Goal: Share content: Share content

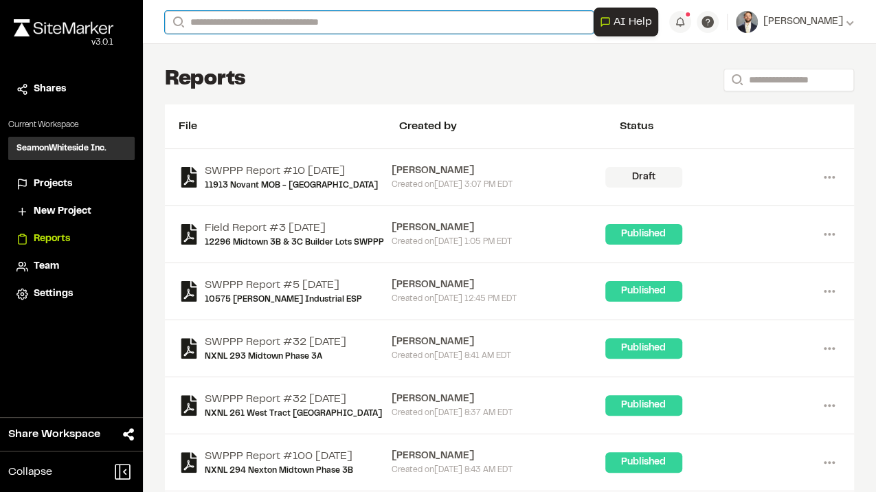
click at [261, 21] on input "Search" at bounding box center [379, 22] width 429 height 23
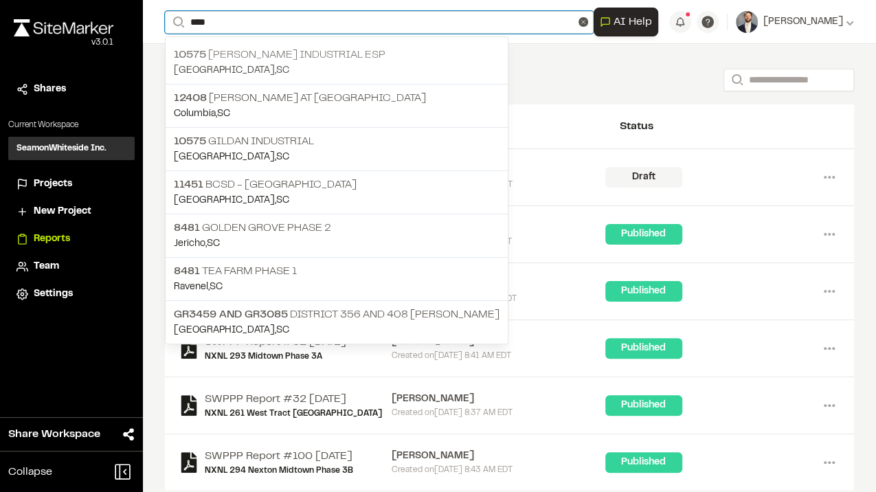
type input "****"
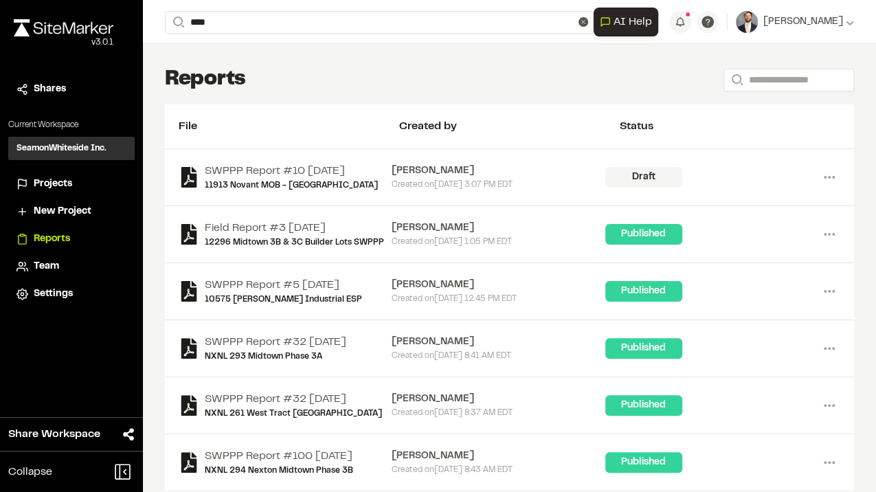
click at [296, 49] on p "10575 [PERSON_NAME] Industrial ESP" at bounding box center [337, 55] width 326 height 16
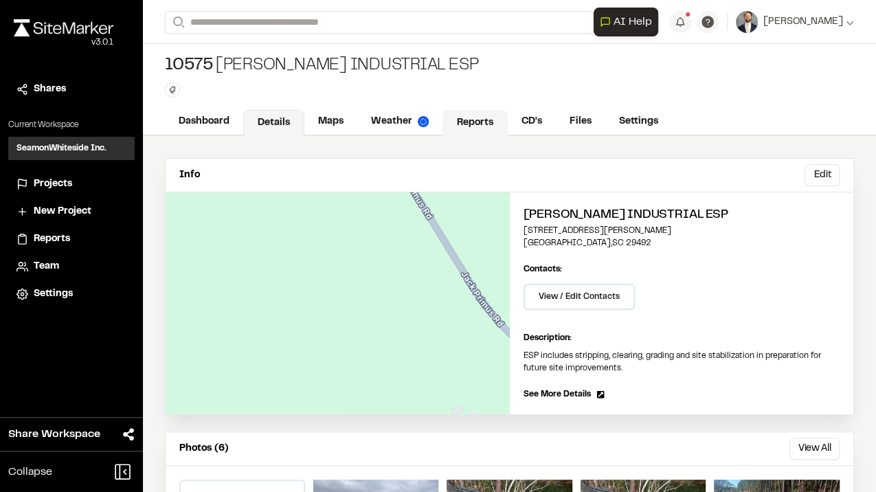
click at [480, 126] on link "Reports" at bounding box center [475, 123] width 65 height 26
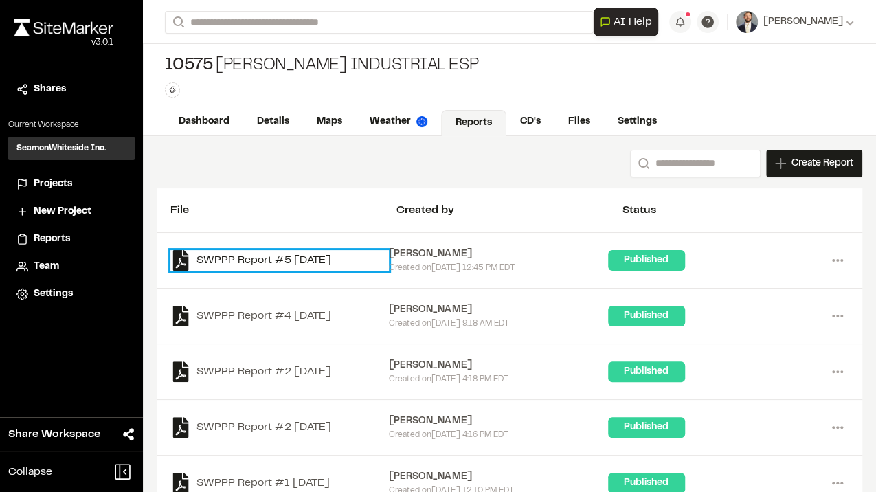
click at [331, 257] on link "SWPPP Report #5 [DATE]" at bounding box center [279, 260] width 219 height 21
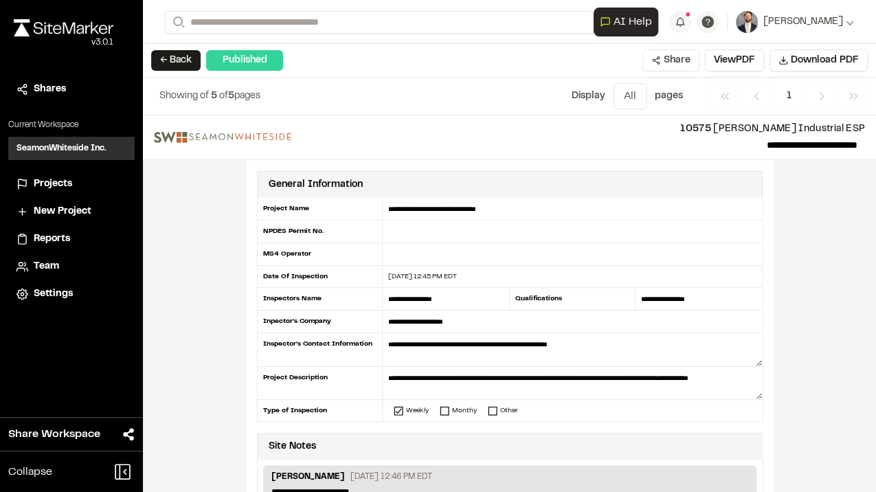
click at [676, 55] on button "Share" at bounding box center [671, 60] width 57 height 22
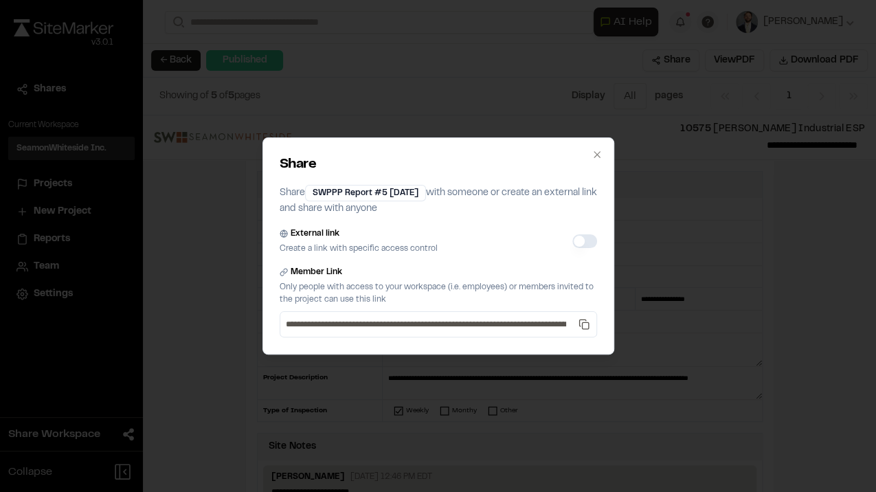
click at [577, 246] on button "External link" at bounding box center [585, 241] width 25 height 14
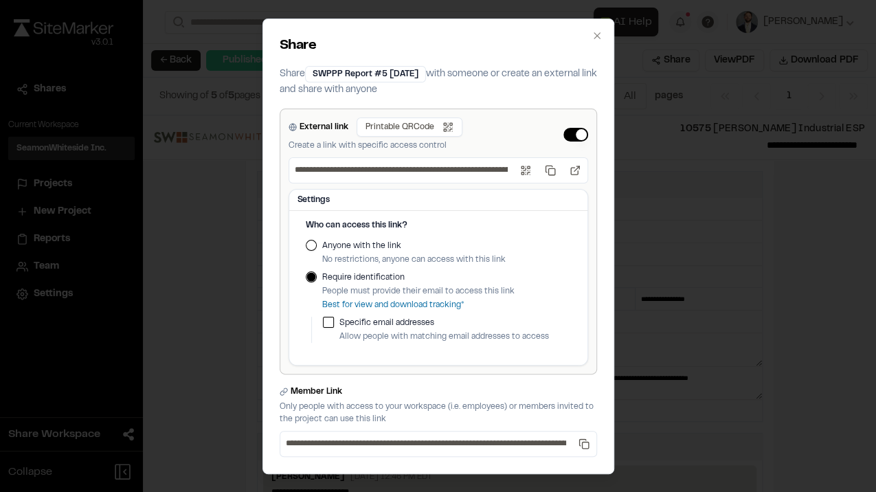
click at [329, 243] on label "Anyone with the link" at bounding box center [414, 246] width 184 height 12
drag, startPoint x: 329, startPoint y: 243, endPoint x: 305, endPoint y: 243, distance: 23.4
click at [306, 243] on button "Anyone with the link" at bounding box center [311, 245] width 11 height 11
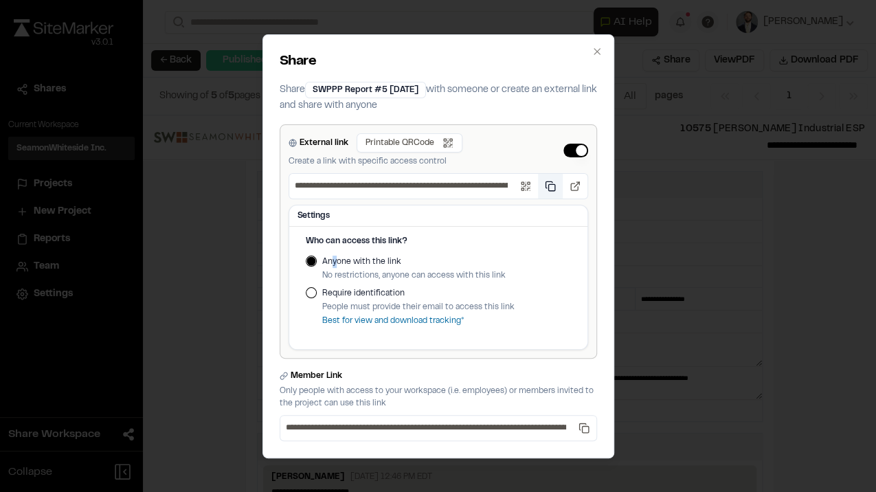
click at [556, 190] on button "Copy public link" at bounding box center [550, 186] width 25 height 25
